Goal: Communication & Community: Answer question/provide support

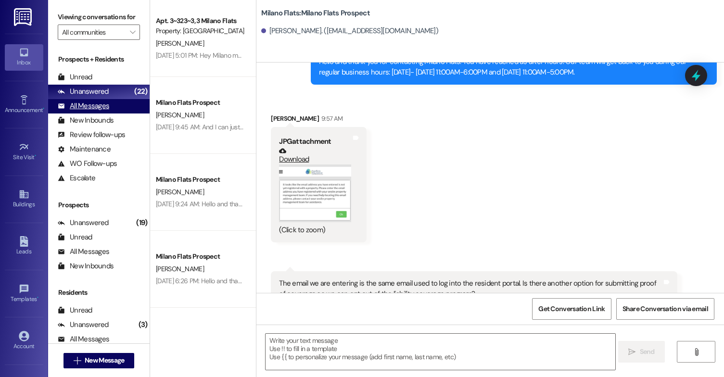
click at [96, 111] on div "All Messages" at bounding box center [83, 106] width 51 height 10
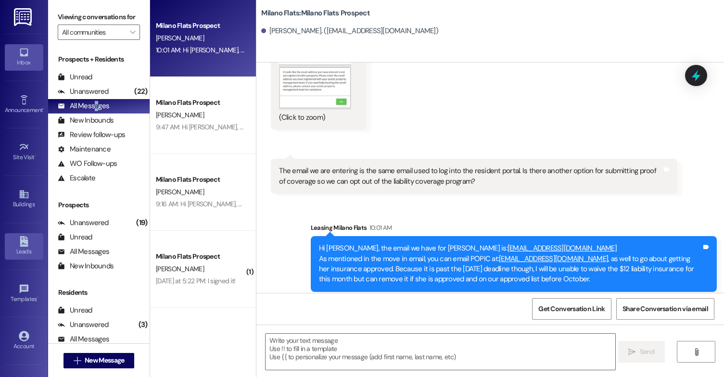
click at [29, 249] on div "Leads" at bounding box center [24, 252] width 48 height 10
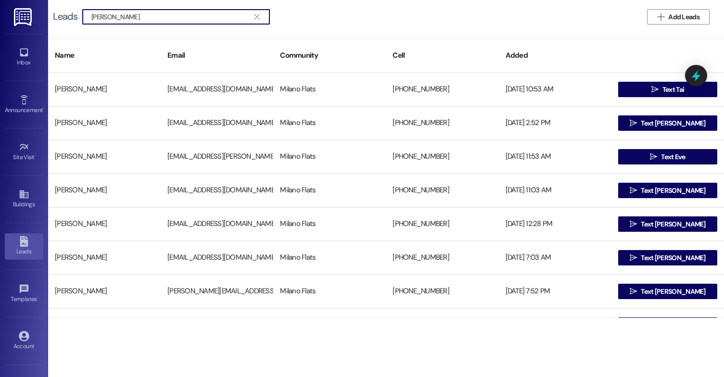
type input "[PERSON_NAME]"
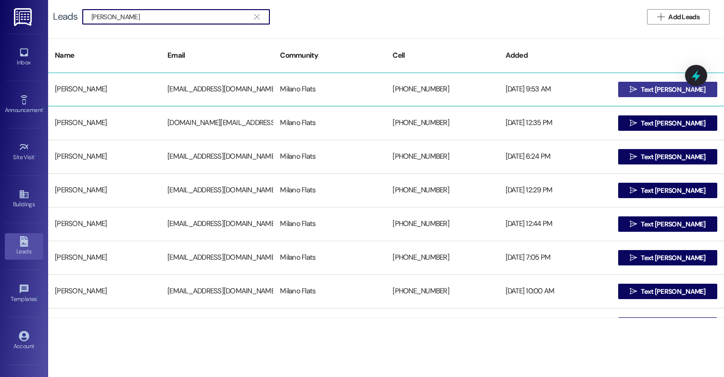
click at [662, 88] on span "Text [PERSON_NAME]" at bounding box center [673, 90] width 64 height 10
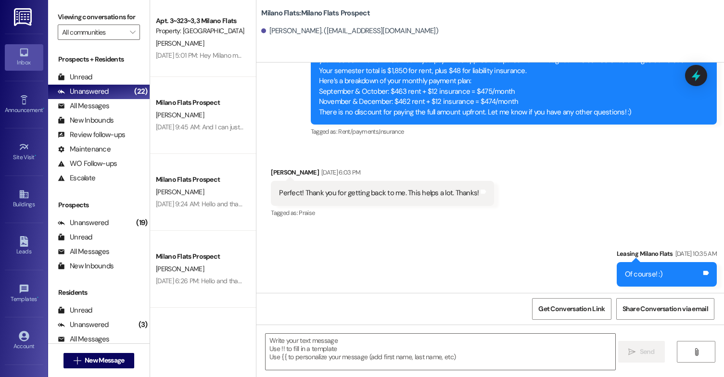
scroll to position [641, 0]
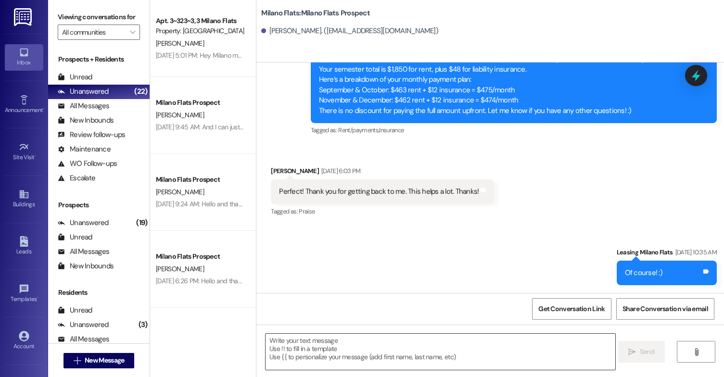
click at [334, 347] on textarea at bounding box center [441, 352] width 350 height 36
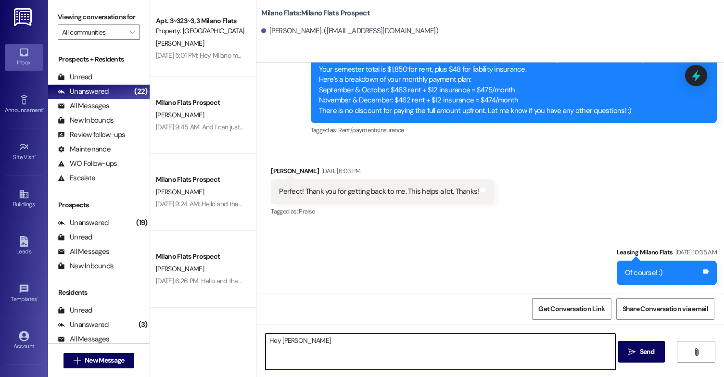
click at [329, 342] on textarea "Hey [PERSON_NAME]" at bounding box center [441, 352] width 350 height 36
type textarea "Hey [PERSON_NAME]"
click at [102, 110] on div "All Messages (undefined)" at bounding box center [99, 106] width 102 height 14
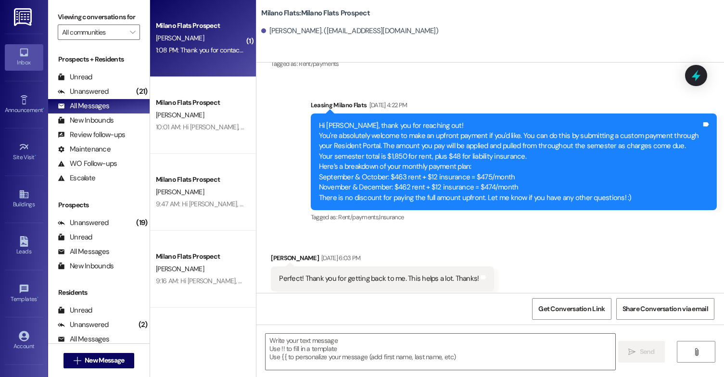
click at [183, 55] on div "1:08 PM: Thank you for contacting our leasing department. A leasing partner wil…" at bounding box center [200, 50] width 91 height 12
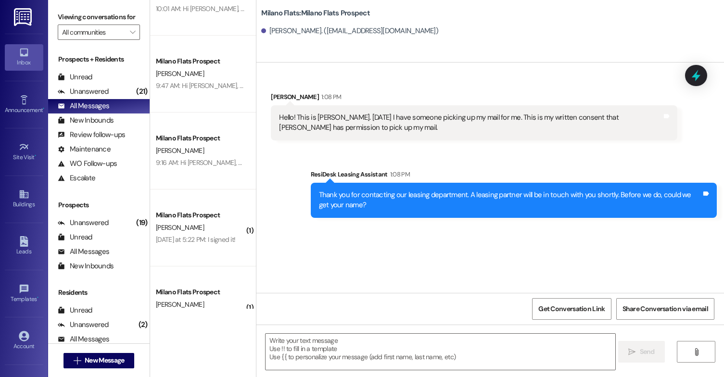
scroll to position [241, 0]
